Goal: Task Accomplishment & Management: Complete application form

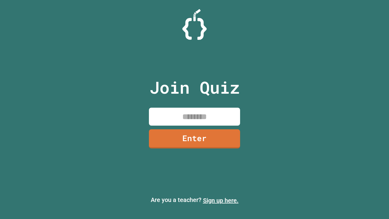
click at [221, 200] on link "Sign up here." at bounding box center [221, 200] width 36 height 7
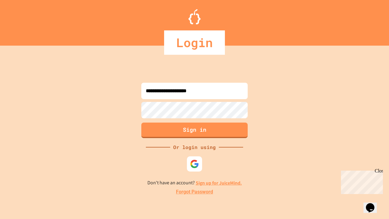
type input "**********"
